Goal: Check status

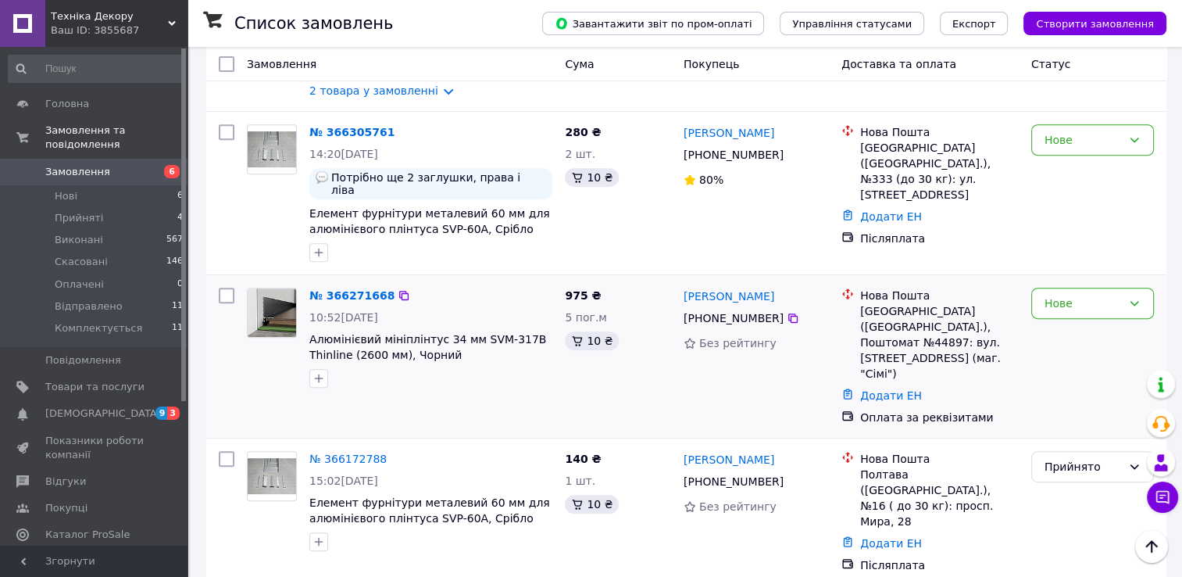
scroll to position [547, 0]
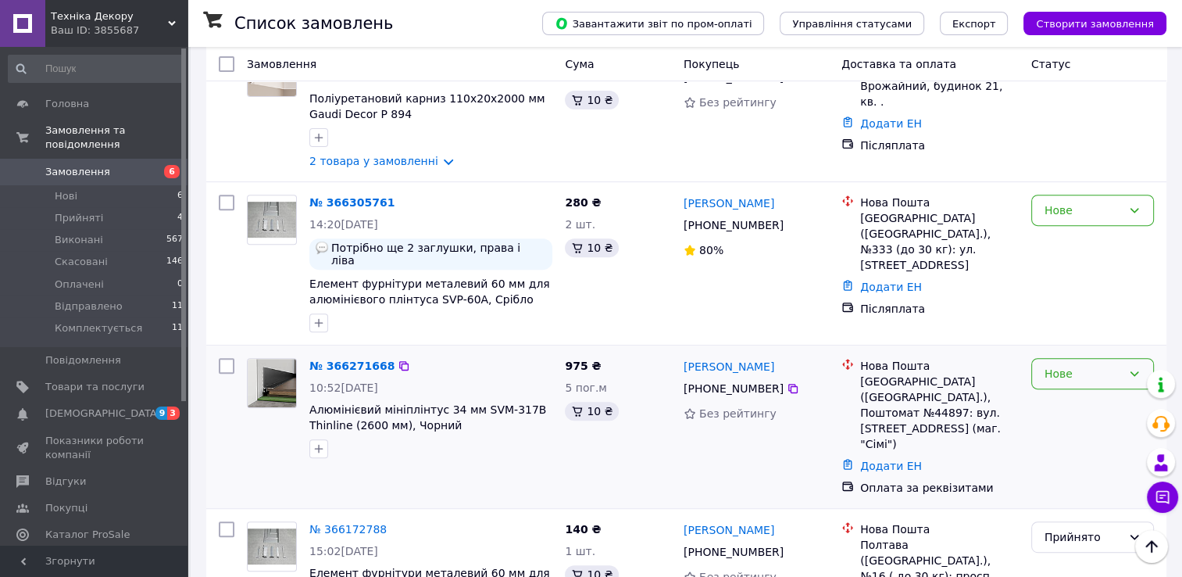
click at [1105, 365] on div "Нове" at bounding box center [1083, 373] width 77 height 17
click at [1089, 384] on li "Прийнято" at bounding box center [1092, 379] width 121 height 28
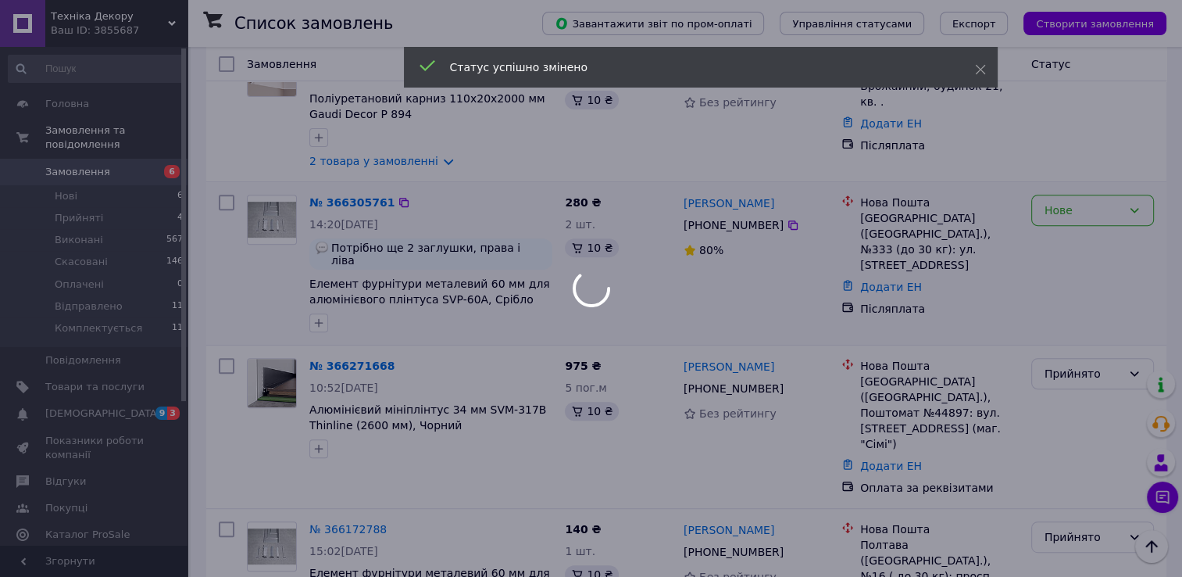
click at [1088, 202] on div "Нове" at bounding box center [1083, 210] width 77 height 17
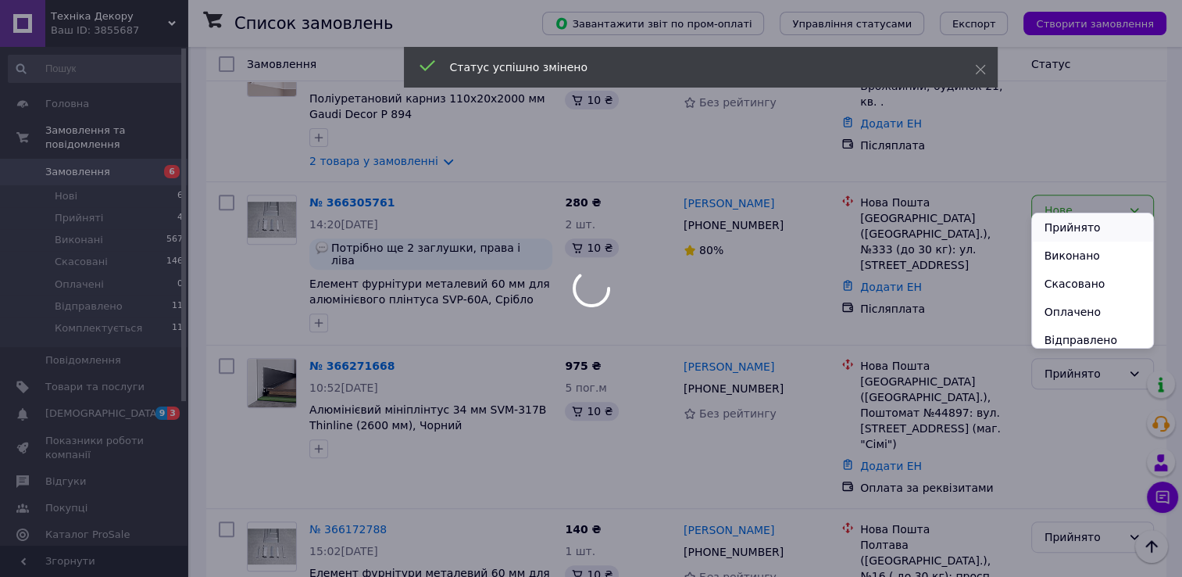
click at [1080, 238] on li "Прийнято" at bounding box center [1092, 227] width 121 height 28
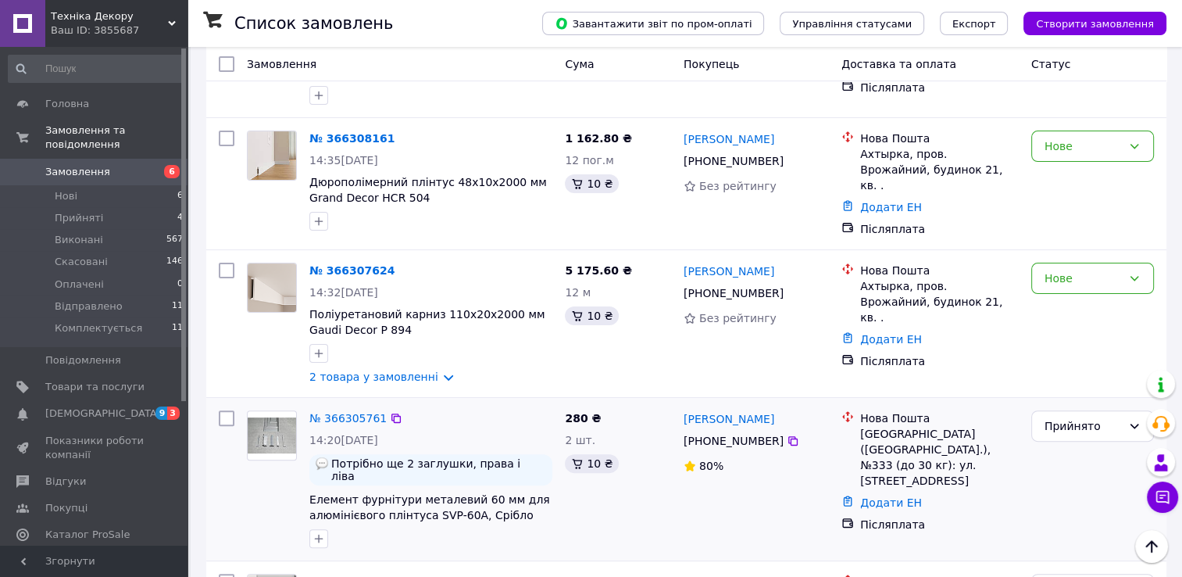
scroll to position [313, 0]
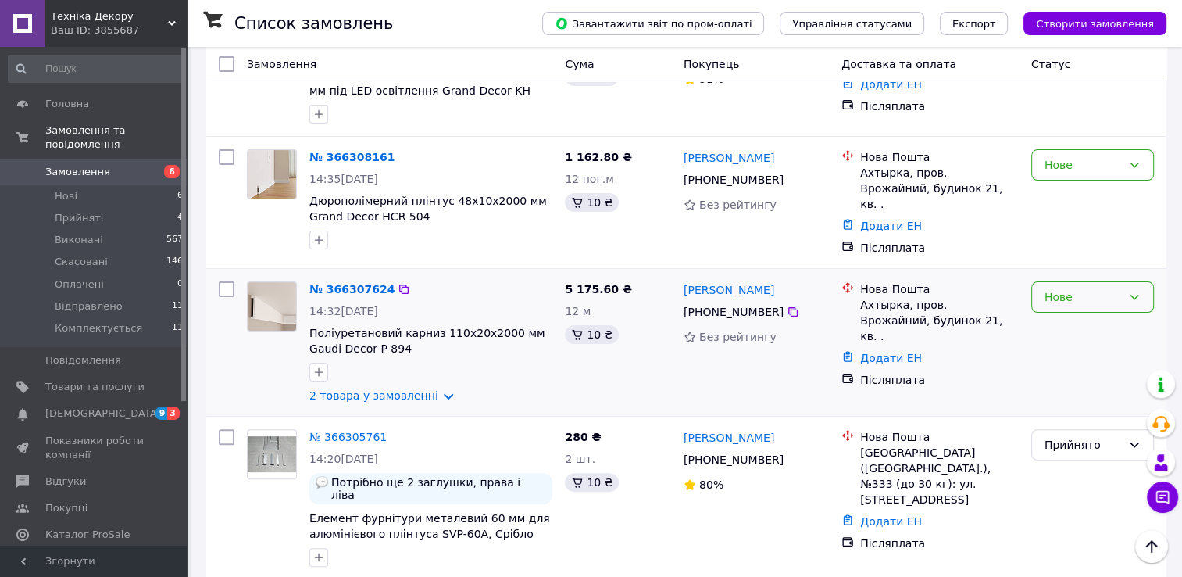
click at [1081, 288] on div "Нове" at bounding box center [1083, 296] width 77 height 17
click at [1066, 315] on li "Прийнято" at bounding box center [1092, 312] width 121 height 28
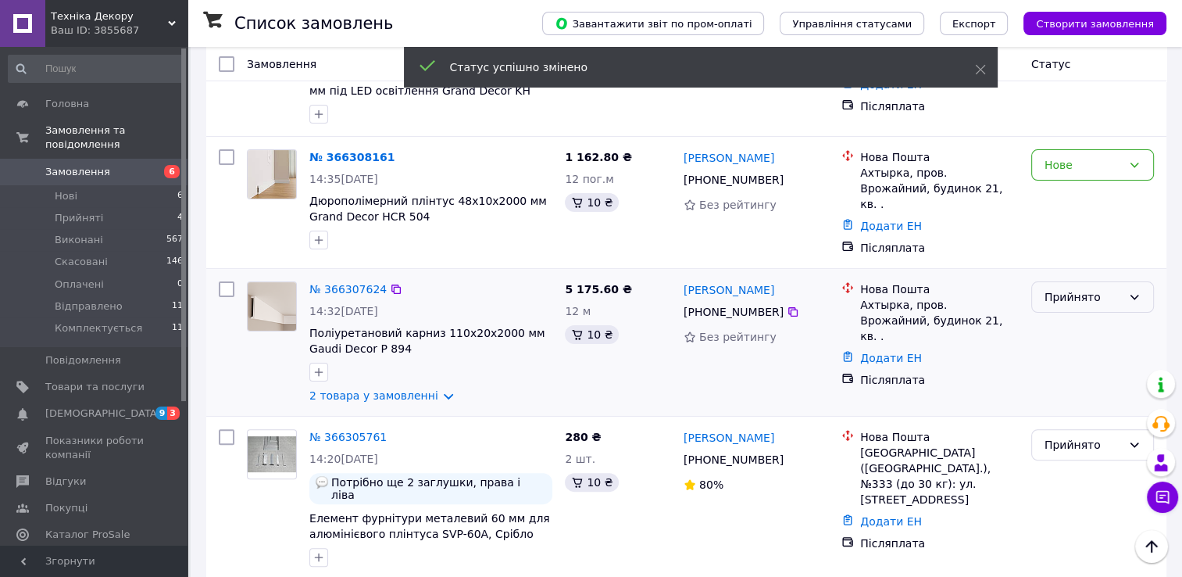
scroll to position [234, 0]
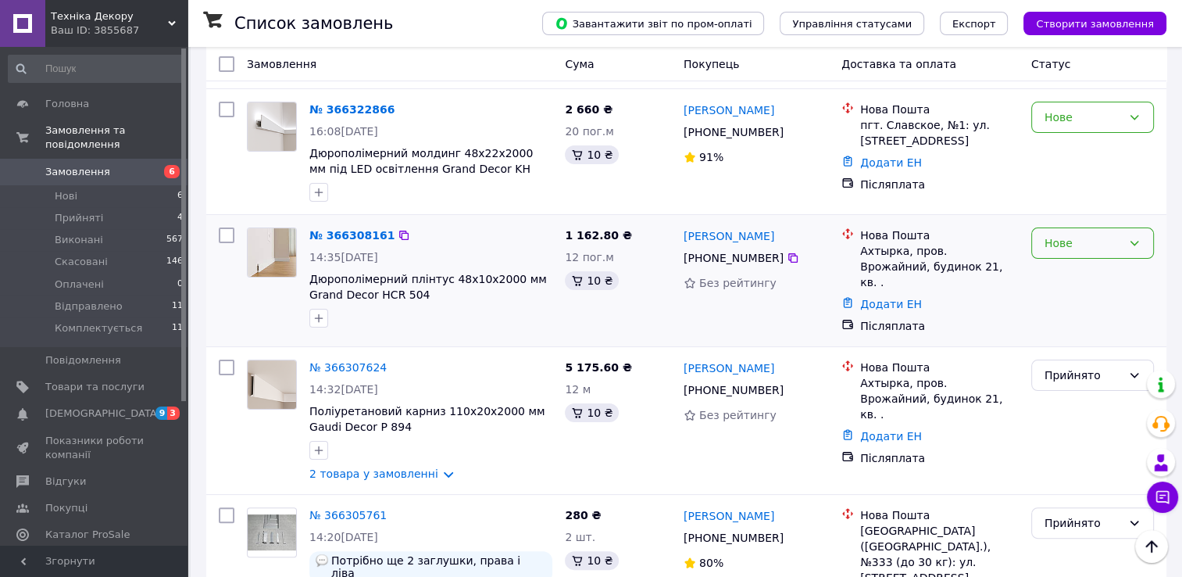
click at [1084, 239] on div "Нове" at bounding box center [1083, 242] width 77 height 17
click at [1076, 277] on li "Прийнято" at bounding box center [1092, 265] width 121 height 28
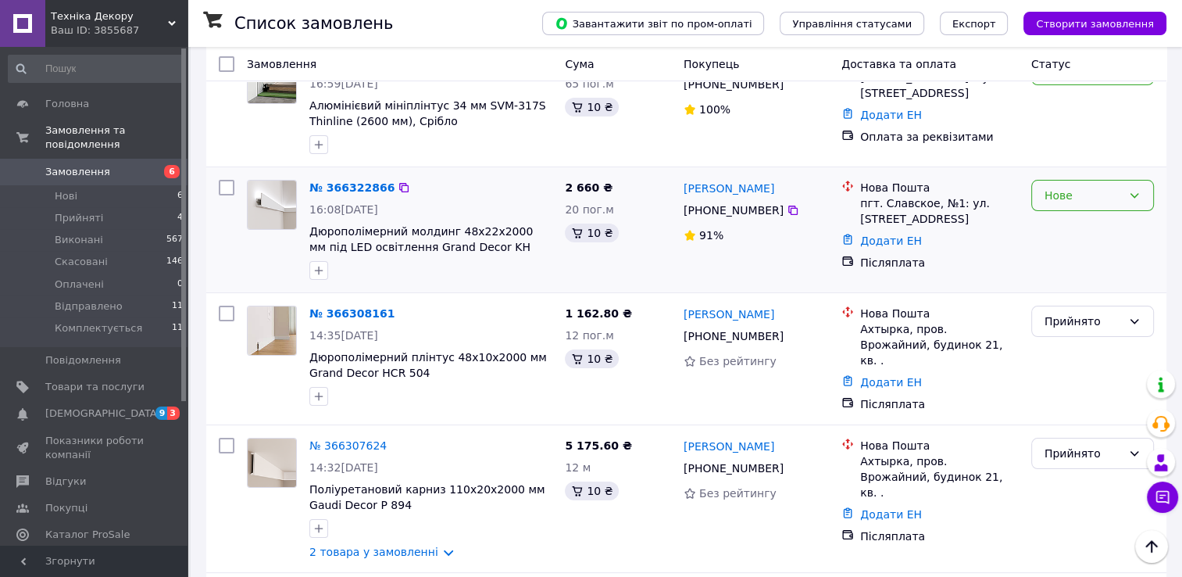
click at [1075, 189] on div "Нове" at bounding box center [1083, 195] width 77 height 17
click at [1077, 221] on li "Прийнято" at bounding box center [1092, 217] width 121 height 28
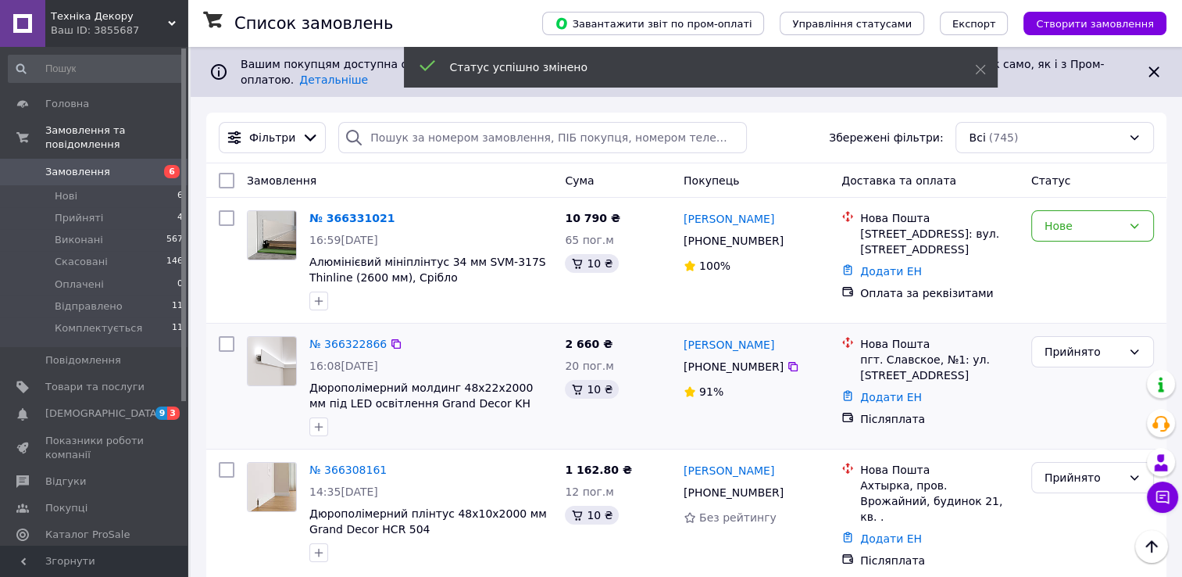
scroll to position [0, 0]
click at [1078, 220] on div "Нове" at bounding box center [1083, 225] width 77 height 17
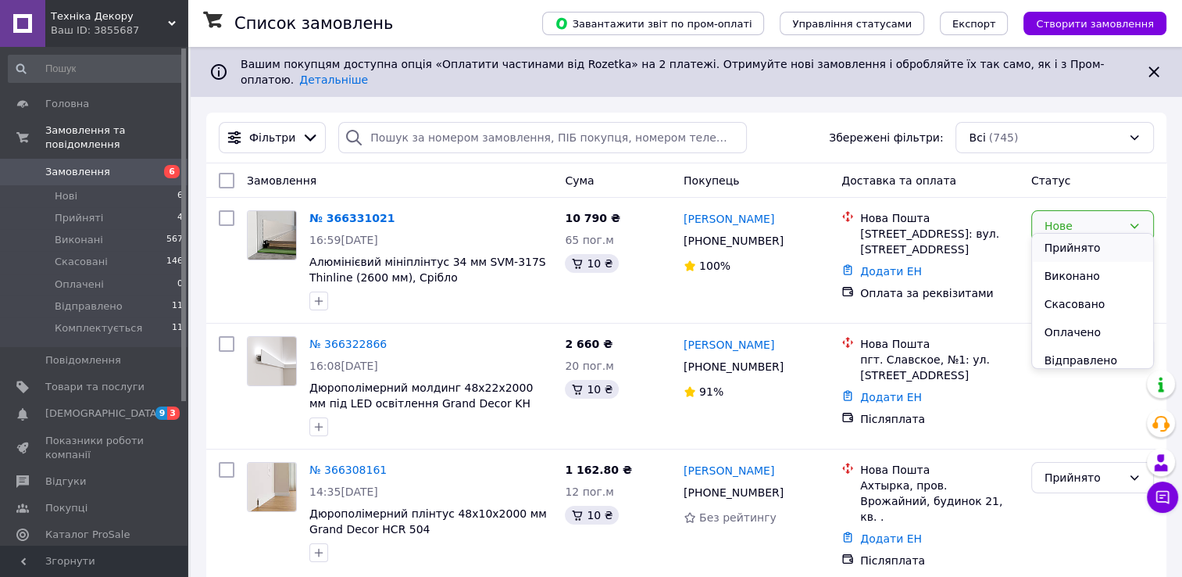
click at [1078, 242] on li "Прийнято" at bounding box center [1092, 248] width 121 height 28
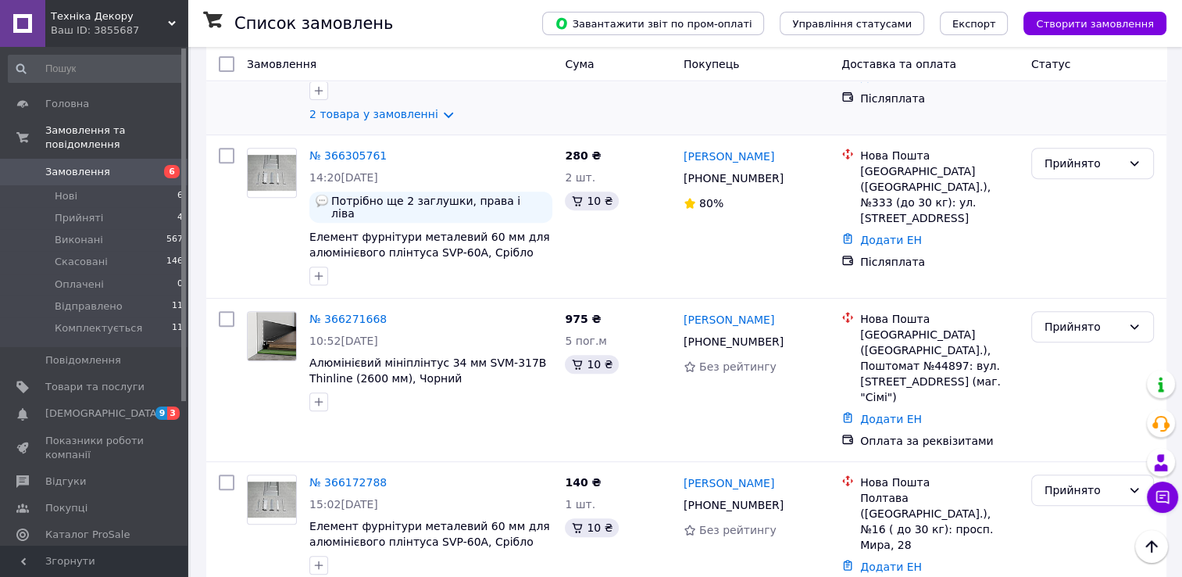
scroll to position [625, 0]
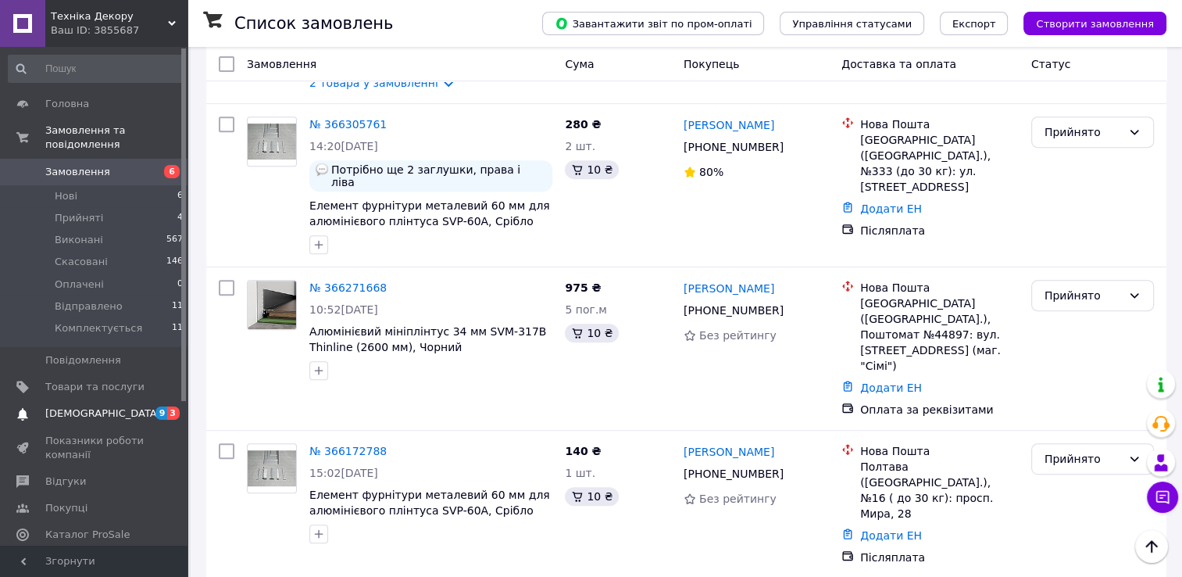
click at [109, 406] on span "[DEMOGRAPHIC_DATA]" at bounding box center [94, 413] width 99 height 14
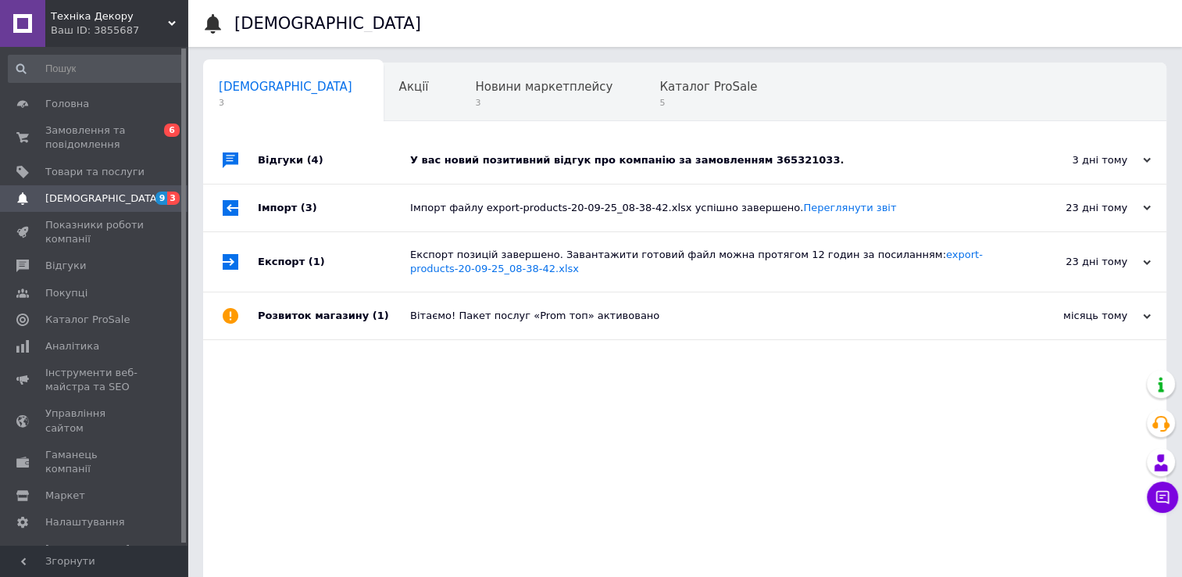
click at [498, 156] on div "У вас новий позитивний відгук про компанію за замовленням 365321033." at bounding box center [702, 160] width 584 height 14
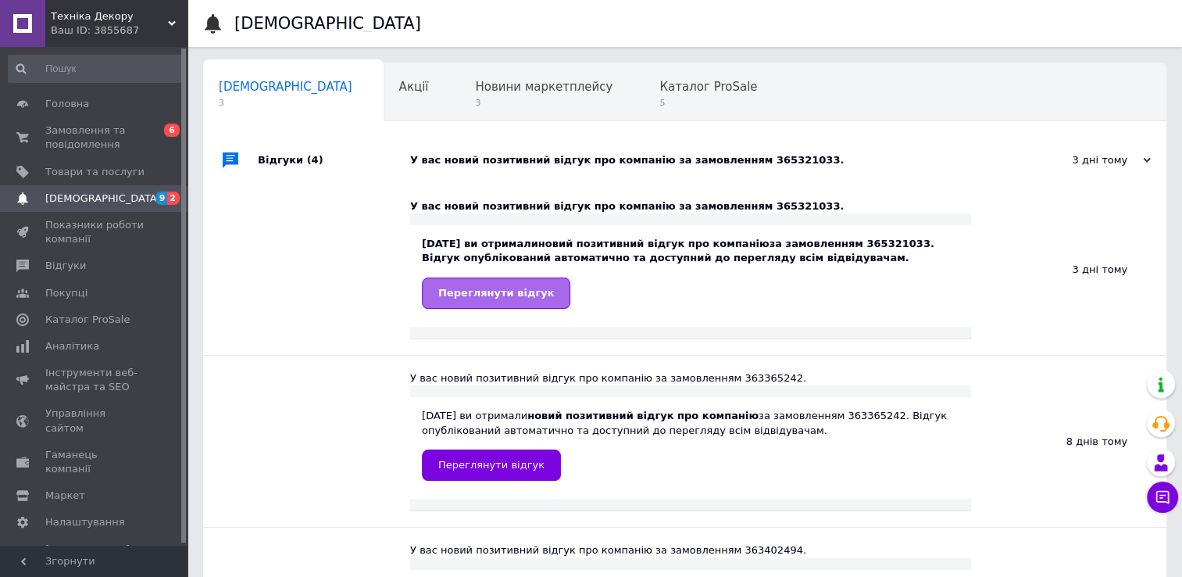
click at [487, 294] on span "Переглянути відгук" at bounding box center [496, 293] width 116 height 12
